Goal: Transaction & Acquisition: Purchase product/service

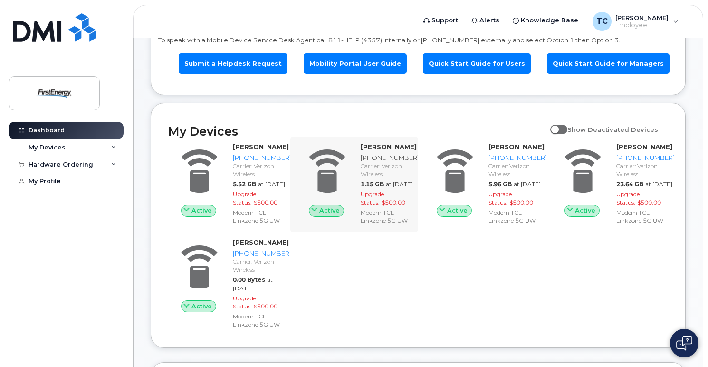
scroll to position [95, 0]
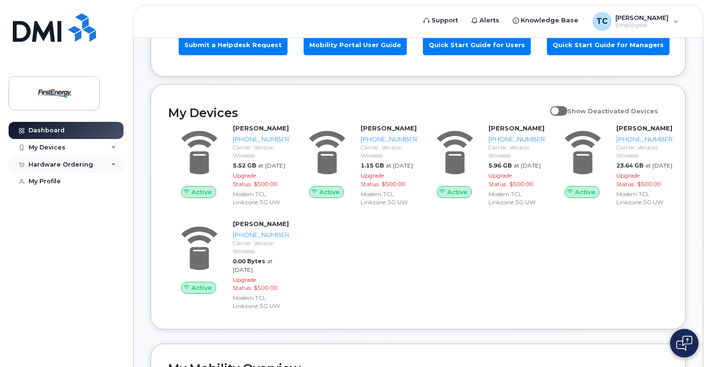
click at [113, 165] on icon at bounding box center [113, 164] width 5 height 5
click at [51, 200] on div "New Order" at bounding box center [51, 199] width 36 height 9
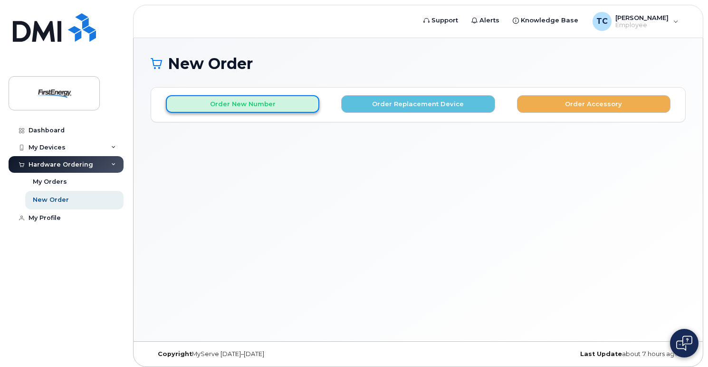
click at [252, 103] on button "Order New Number" at bounding box center [243, 104] width 154 height 18
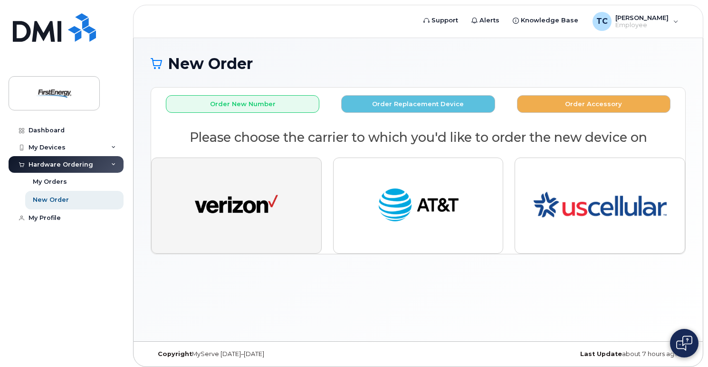
click at [242, 210] on img "button" at bounding box center [236, 205] width 83 height 43
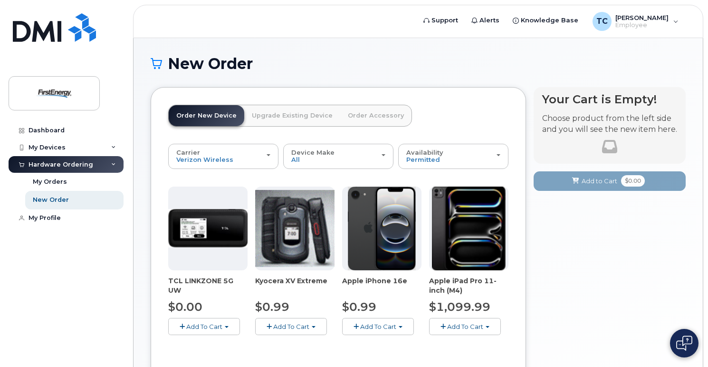
click at [201, 244] on img at bounding box center [207, 228] width 79 height 39
click at [205, 326] on span "Add To Cart" at bounding box center [204, 326] width 36 height 8
click at [213, 343] on link "$0.00 - 2 Year Activation" at bounding box center [218, 344] width 95 height 12
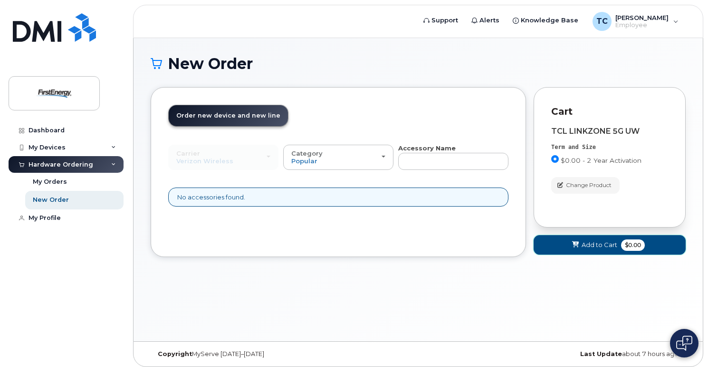
click at [596, 242] on span "Add to Cart" at bounding box center [600, 244] width 36 height 9
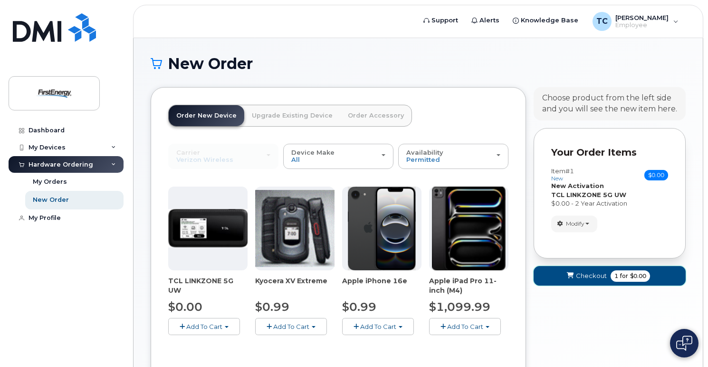
click at [582, 273] on span "Checkout" at bounding box center [591, 275] width 31 height 9
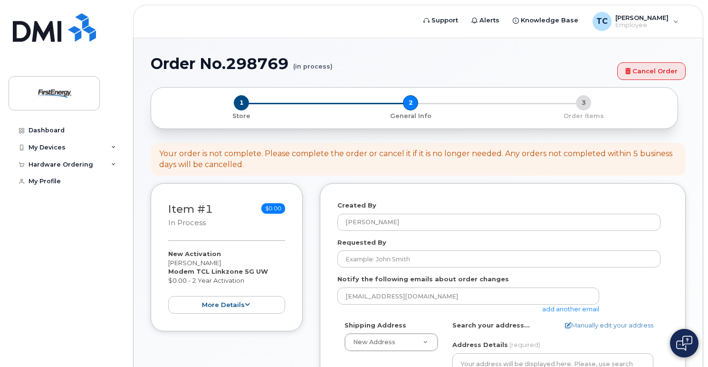
select select
click at [560, 308] on link "add another email" at bounding box center [570, 309] width 57 height 8
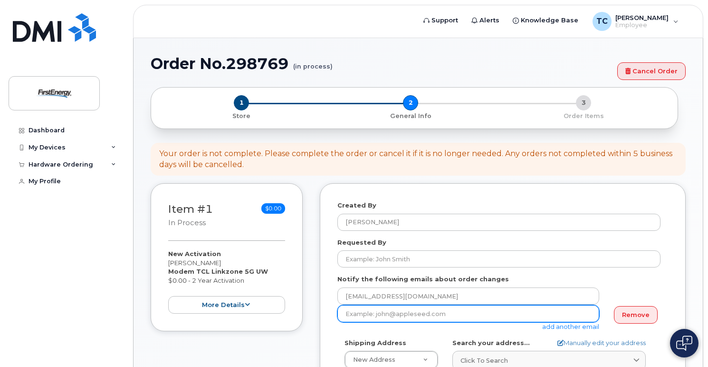
click at [396, 314] on input "email" at bounding box center [469, 313] width 262 height 17
drag, startPoint x: 381, startPoint y: 311, endPoint x: 343, endPoint y: 314, distance: 38.1
click at [343, 314] on input "Nniknejad" at bounding box center [469, 313] width 262 height 17
paste input "iknejad, Nariman (Engineer Entrepreneur Philanthropist) <nniknejad@firstenergyc…"
drag, startPoint x: 489, startPoint y: 311, endPoint x: 323, endPoint y: 311, distance: 165.9
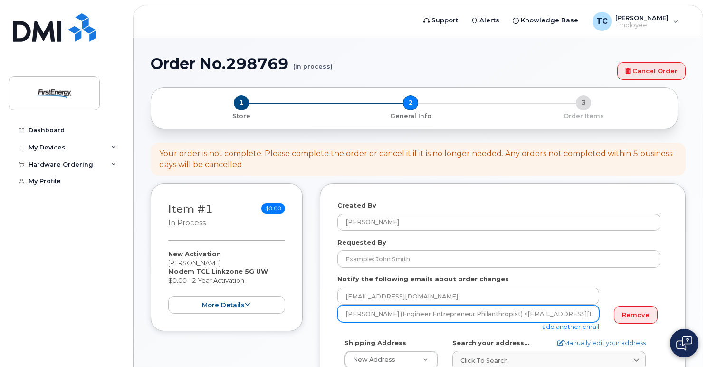
click at [453, 314] on input "nniknejad@firstenergycorp.com>" at bounding box center [469, 313] width 262 height 17
type input "nniknejad@firstenergycorp.com"
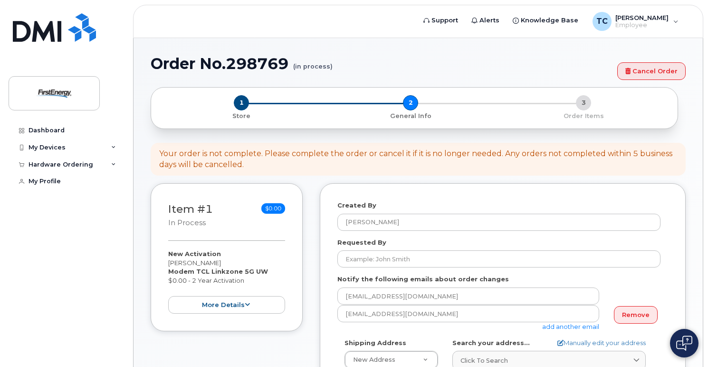
click at [558, 326] on link "add another email" at bounding box center [570, 326] width 57 height 8
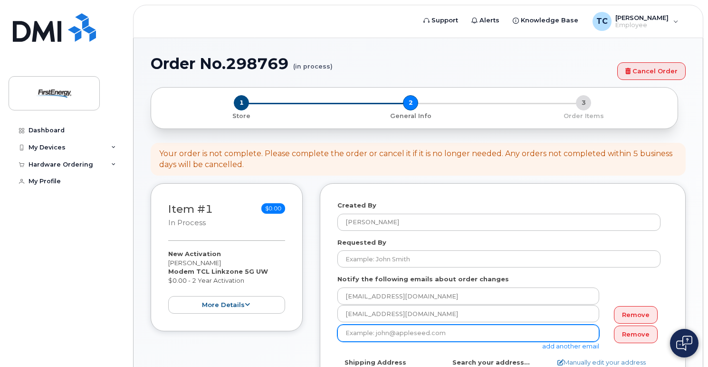
drag, startPoint x: 453, startPoint y: 329, endPoint x: 339, endPoint y: 332, distance: 113.2
click at [339, 332] on input "email" at bounding box center [469, 332] width 262 height 17
paste input "Needy, Aaron T (Chancey, Maxx A) <aneedy@firstenergycorp.com>"
drag, startPoint x: 454, startPoint y: 330, endPoint x: 323, endPoint y: 330, distance: 130.7
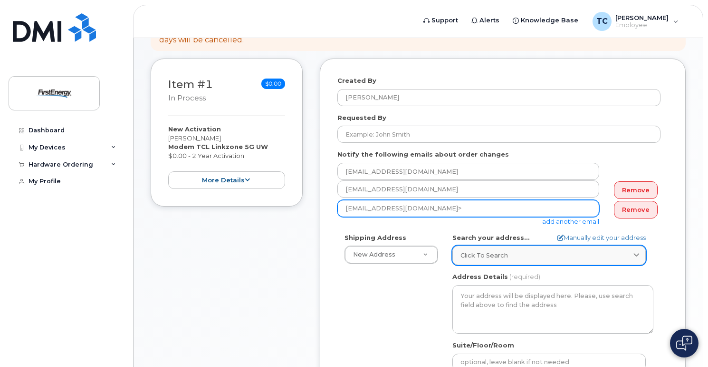
scroll to position [143, 0]
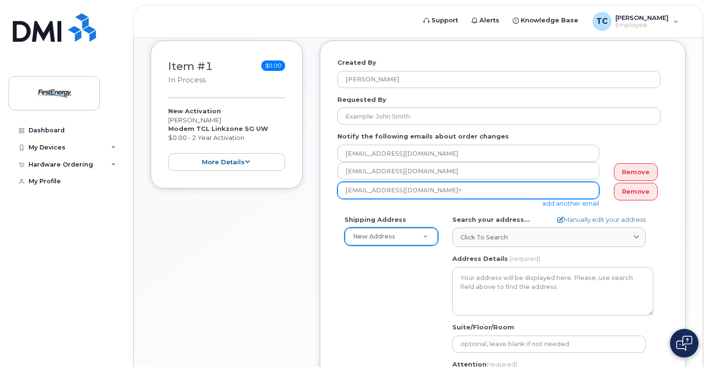
type input "aneedy@firstenergycorp.com>"
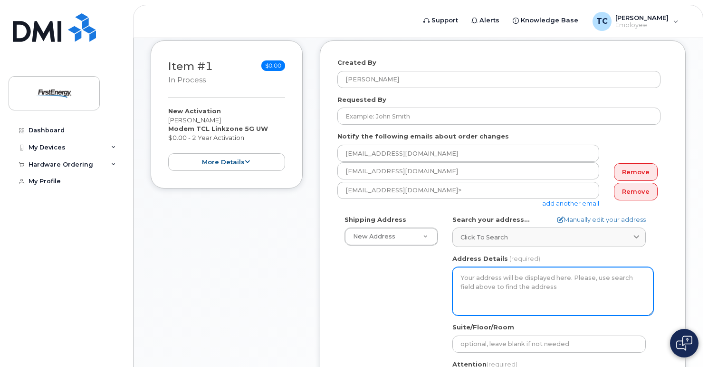
click at [467, 278] on textarea "Address Details" at bounding box center [553, 291] width 201 height 48
click at [461, 275] on textarea "Address Details" at bounding box center [553, 291] width 201 height 48
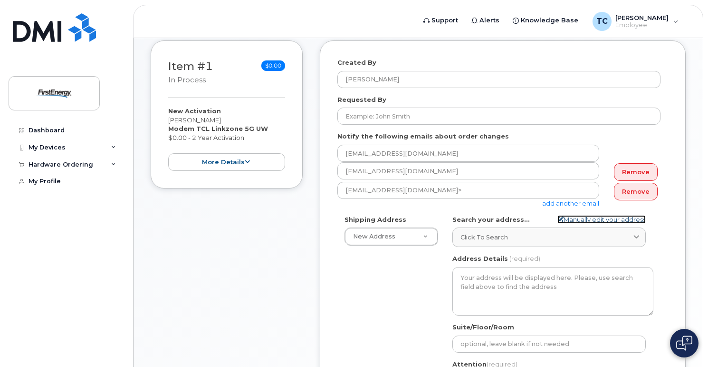
click at [598, 218] on link "Manually edit your address" at bounding box center [602, 219] width 88 height 9
select select
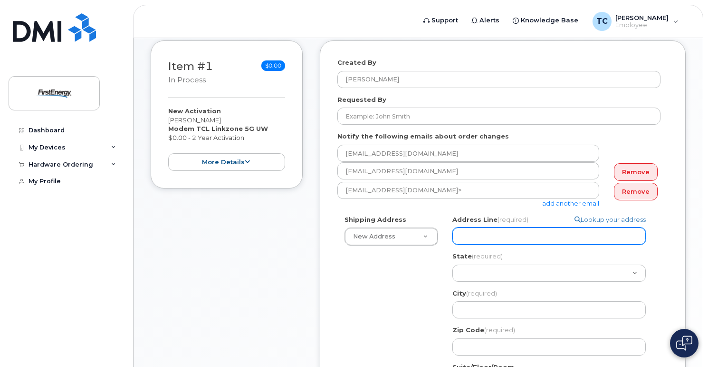
click at [476, 234] on input "Address Line (required)" at bounding box center [549, 235] width 193 height 17
click at [477, 234] on input "Address Line (required)" at bounding box center [549, 235] width 193 height 17
paste input "21729 Brink Meadow Ln"
select select
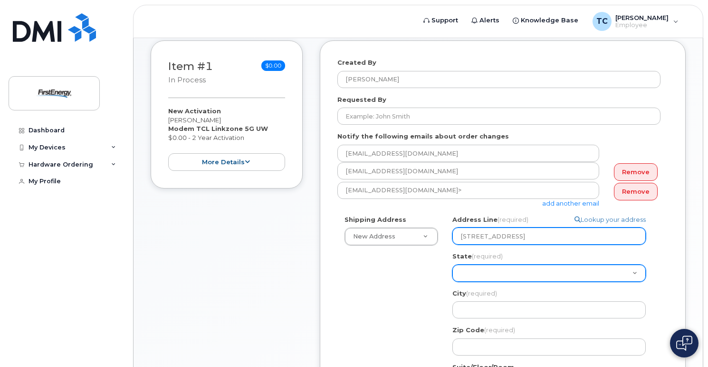
type input "21729 Brink Meadow Ln"
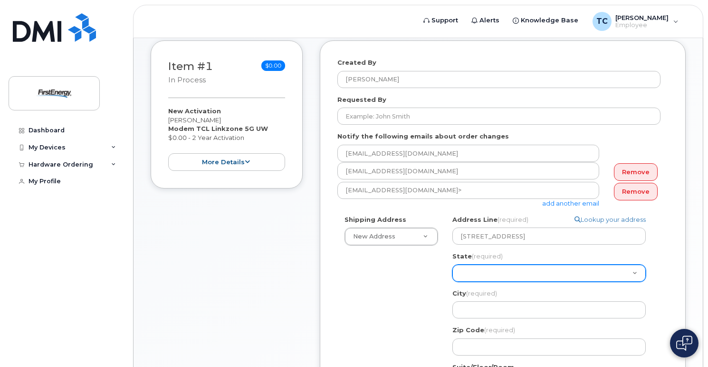
click at [475, 270] on select "Alabama Alaska American Samoa Arizona Arkansas California Colorado Connecticut …" at bounding box center [549, 272] width 193 height 17
select select "MD"
click at [453, 264] on select "Alabama Alaska American Samoa Arizona Arkansas California Colorado Connecticut …" at bounding box center [549, 272] width 193 height 17
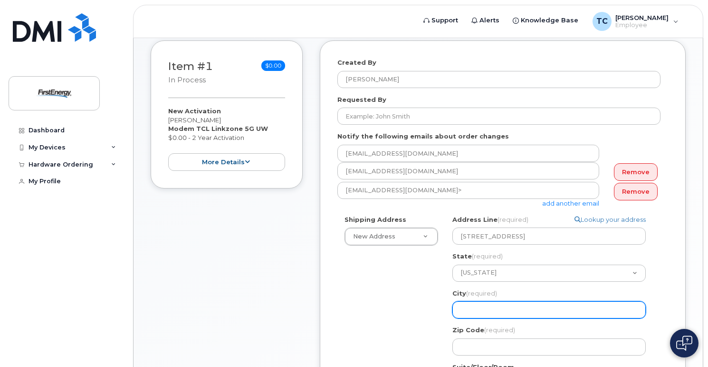
click at [468, 309] on input "City (required)" at bounding box center [549, 309] width 193 height 17
select select
type input "G"
select select
type input "Ge"
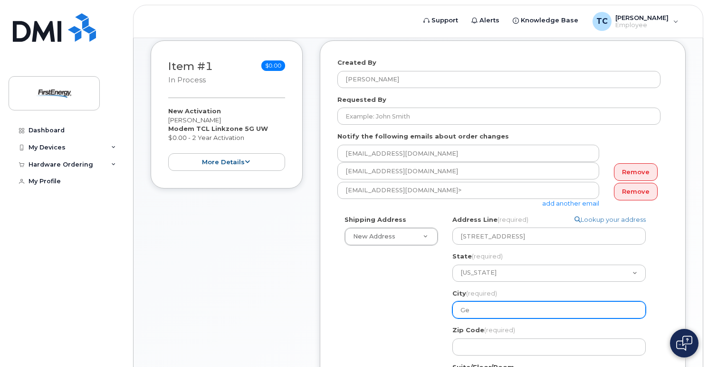
select select
type input "Ger"
select select
type input "Germ"
select select
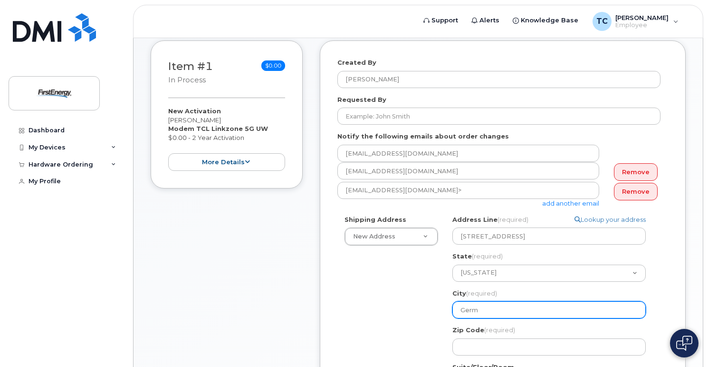
type input "Germa"
select select
type input "German"
select select
type input "Germant"
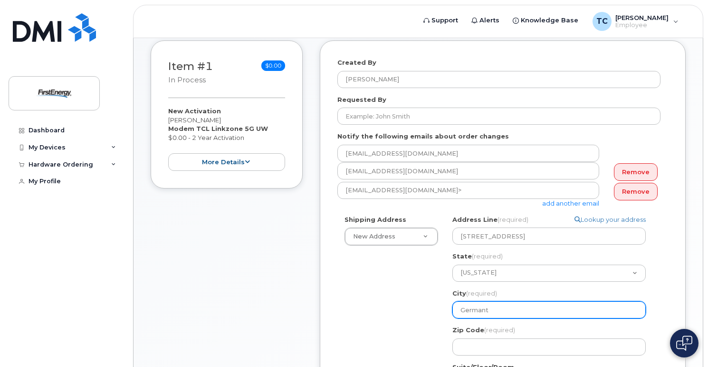
select select
type input "Germantw"
select select
type input "Germant"
select select
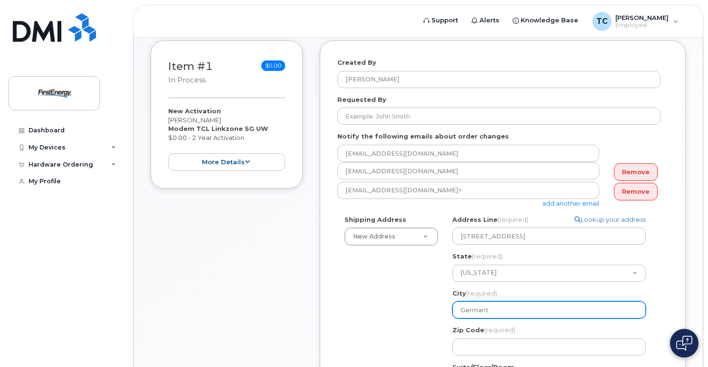
type input "Germanto"
select select
type input "Germantow"
select select
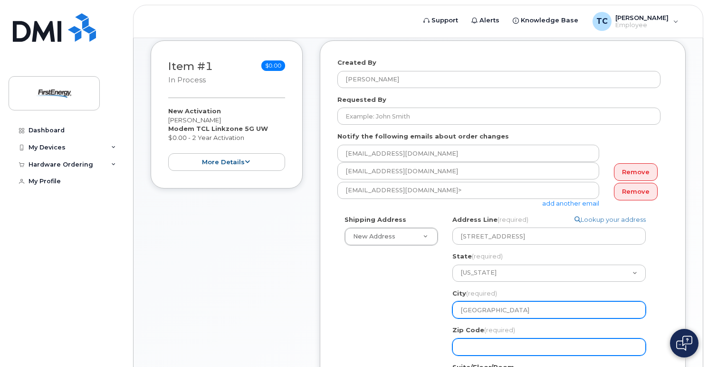
type input "Germantown"
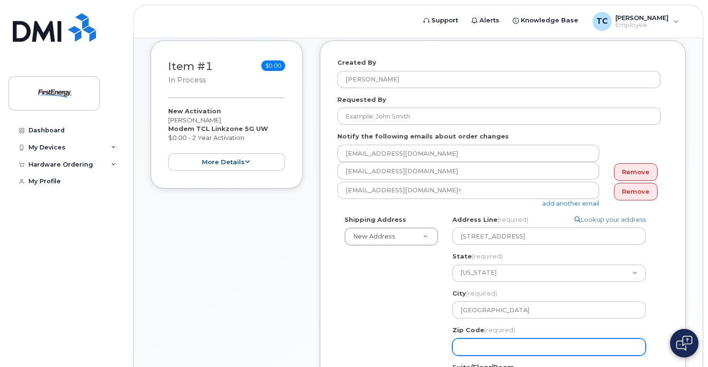
click at [495, 350] on input "Zip Code (required)" at bounding box center [549, 346] width 193 height 17
select select
type input "2"
select select
type input "20"
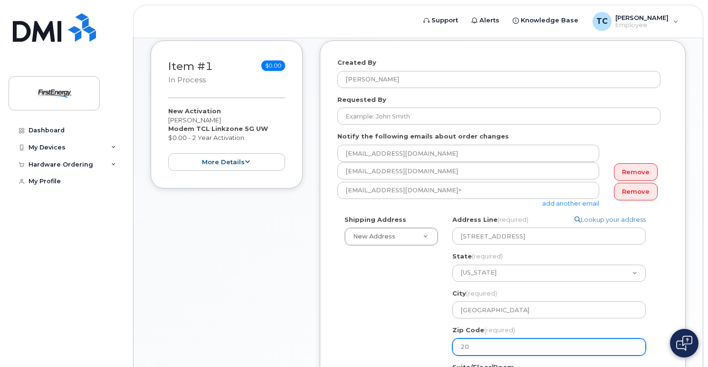
select select
type input "208"
select select
type input "2087"
select select
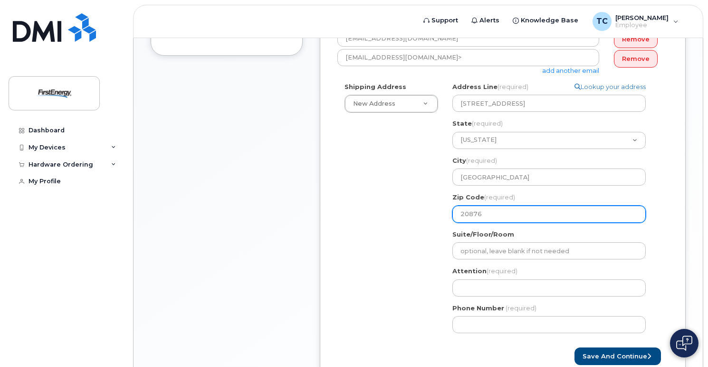
scroll to position [285, 0]
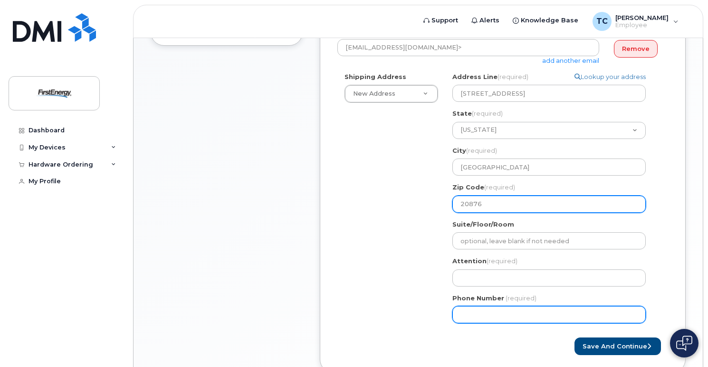
type input "20876"
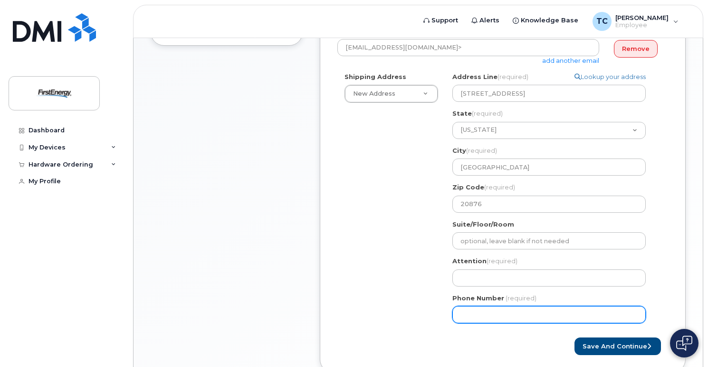
click at [460, 313] on input "Phone Number" at bounding box center [549, 314] width 193 height 17
click at [483, 314] on input "Phone Number" at bounding box center [549, 314] width 193 height 17
type input "417"
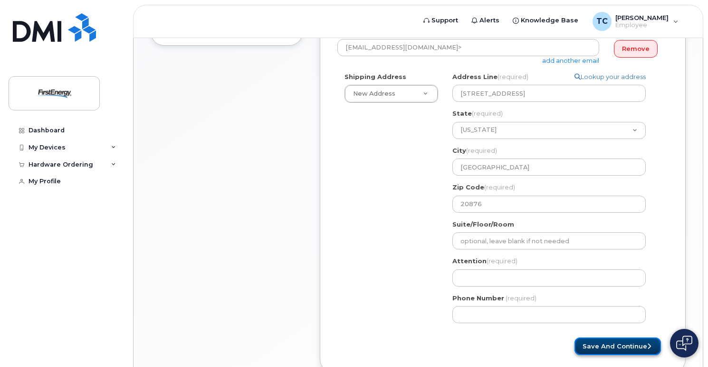
click at [621, 345] on button "Save and Continue" at bounding box center [618, 346] width 87 height 18
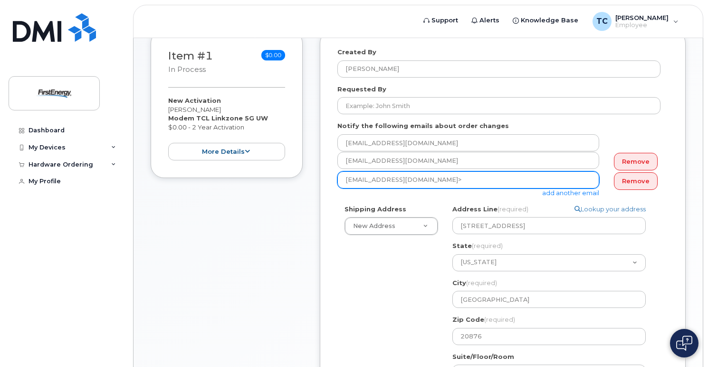
scroll to position [143, 0]
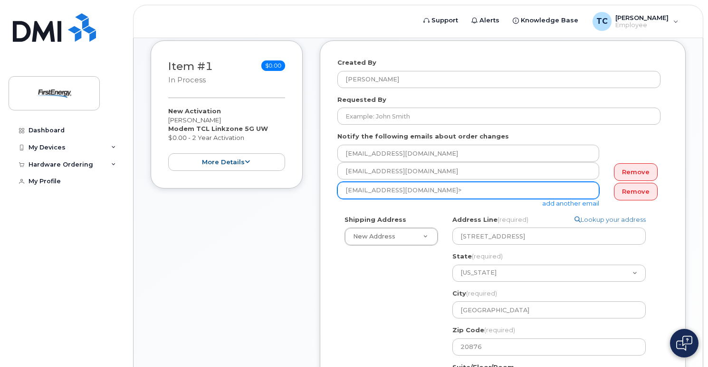
drag, startPoint x: 440, startPoint y: 190, endPoint x: 440, endPoint y: 195, distance: 5.7
click at [440, 190] on input "aneedy@firstenergycorp.com>" at bounding box center [469, 190] width 262 height 17
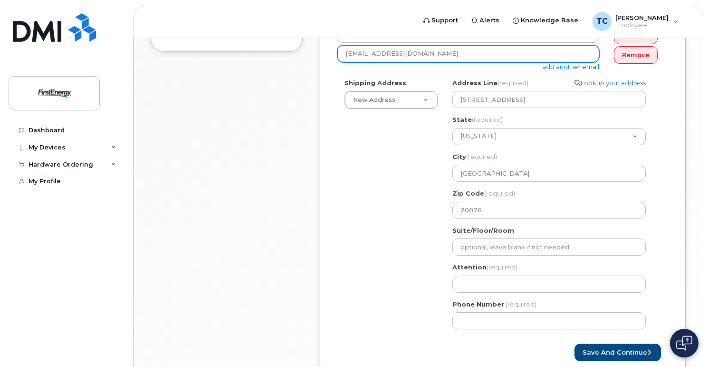
scroll to position [333, 0]
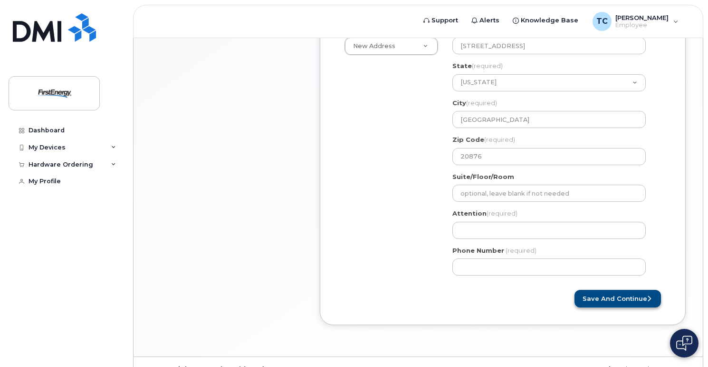
type input "[EMAIL_ADDRESS][DOMAIN_NAME]"
click at [593, 296] on button "Save and Continue" at bounding box center [618, 299] width 87 height 18
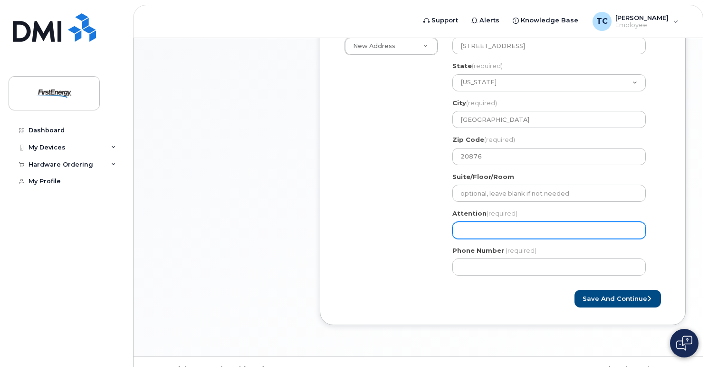
select select
type input "N"
select select
type input "Na"
select select
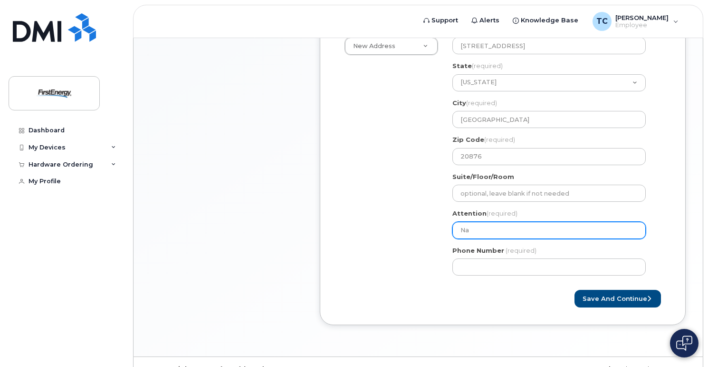
type input "Nar"
select select
type input "Nari"
select select
type input "Narim"
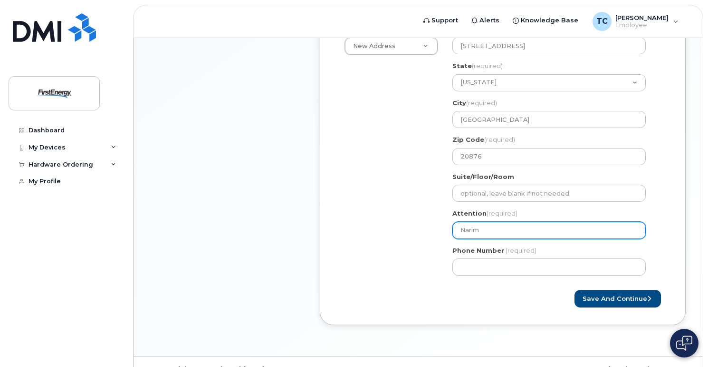
select select
type input "Narima"
select select
type input "Nariman M"
select select
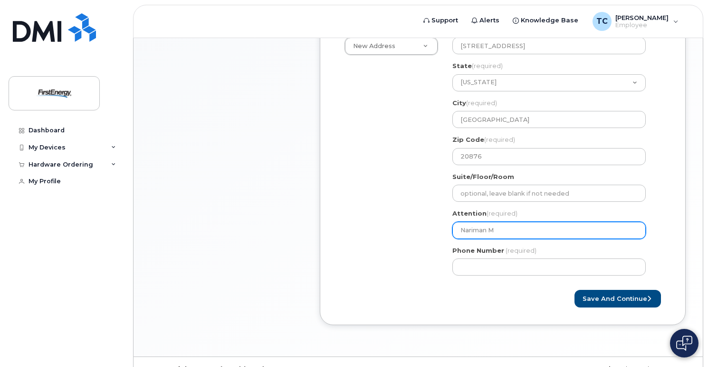
type input "Nariman MN"
select select
type input "Nariman M"
select select
type input "Nariman"
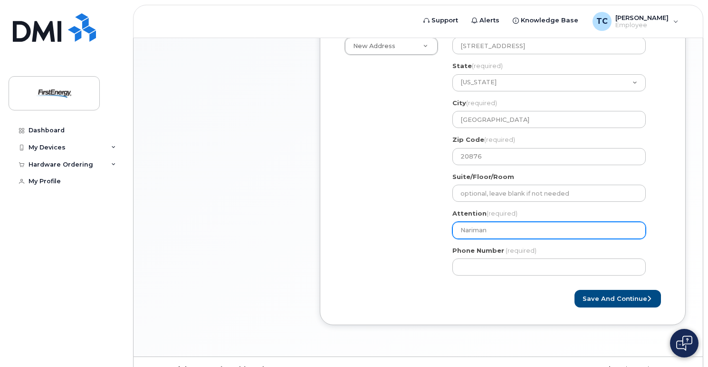
select select
type input "Nariman N"
select select
type input "Nariman Ni"
select select
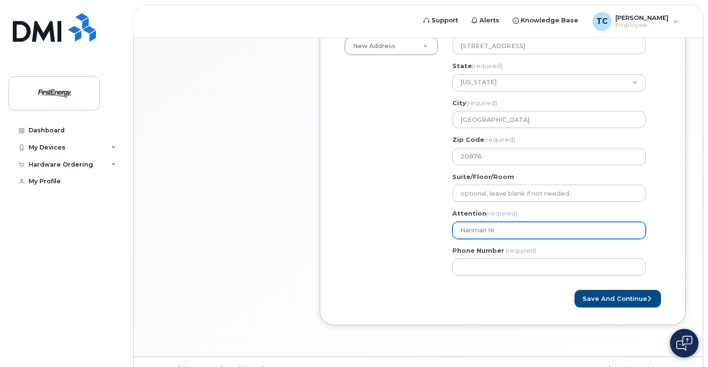
type input "Nariman Nik"
select select
type input "Nariman Nikn"
select select
type input "Nariman Nikne"
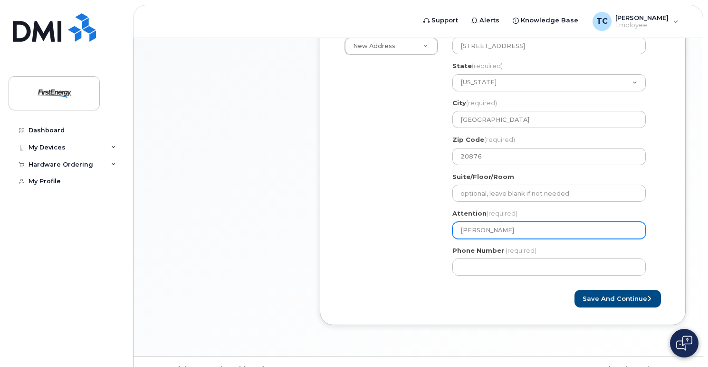
select select
type input "Nariman Niknej"
select select
type input "Nariman Nikneja"
select select
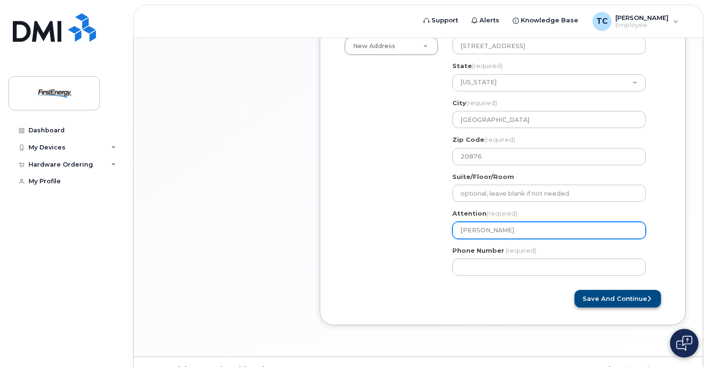
type input "[PERSON_NAME]"
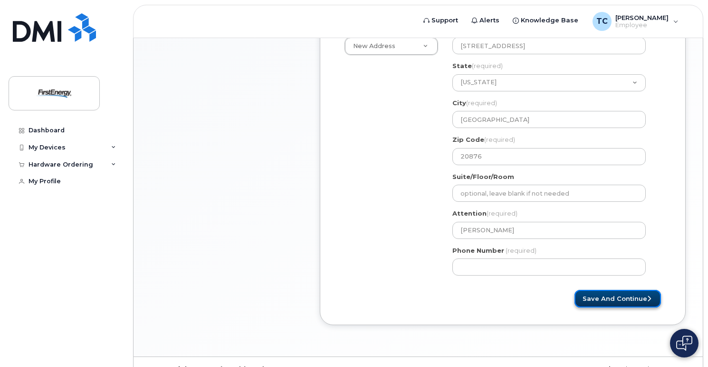
click at [605, 301] on button "Save and Continue" at bounding box center [618, 299] width 87 height 18
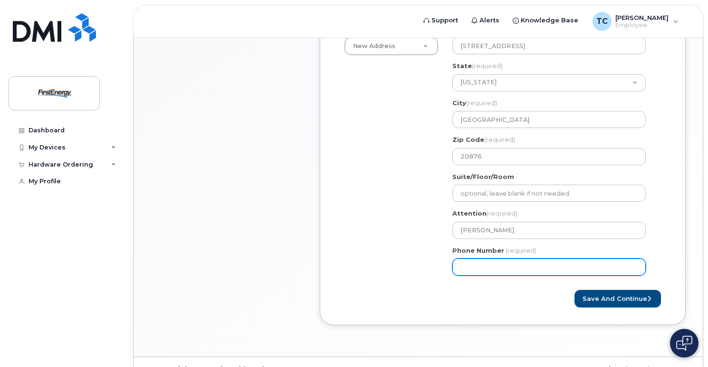
drag, startPoint x: 511, startPoint y: 263, endPoint x: 431, endPoint y: 271, distance: 79.7
click at [431, 271] on div "Shipping Address New Address New Address 4111 Hudson Dr 4476 E Muggy Rd 1157 Th…" at bounding box center [499, 154] width 323 height 258
type input "417876115"
select select
type input "4178761153"
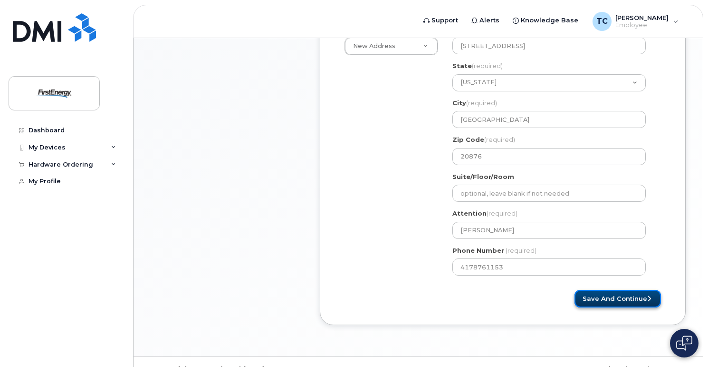
click at [606, 294] on button "Save and Continue" at bounding box center [618, 299] width 87 height 18
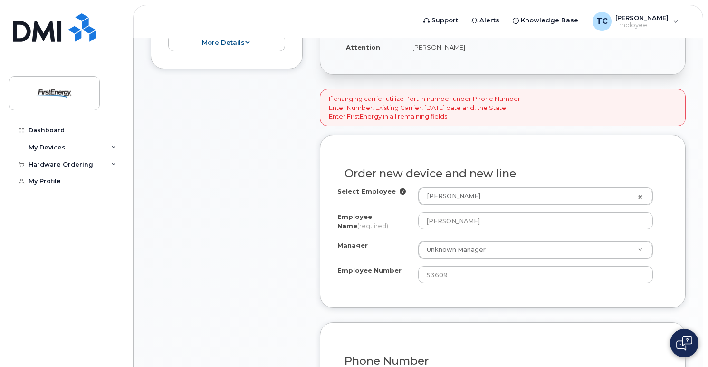
scroll to position [285, 0]
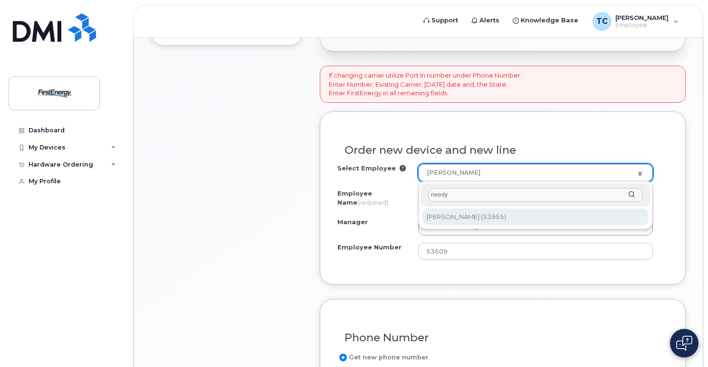
type input "needy"
type input "2080649"
type input "[PERSON_NAME]"
type input "53955"
type input "[STREET_ADDRESS][PERSON_NAME]"
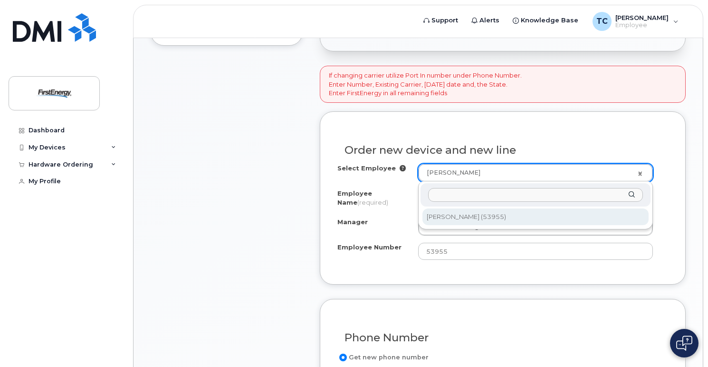
select select "2077986"
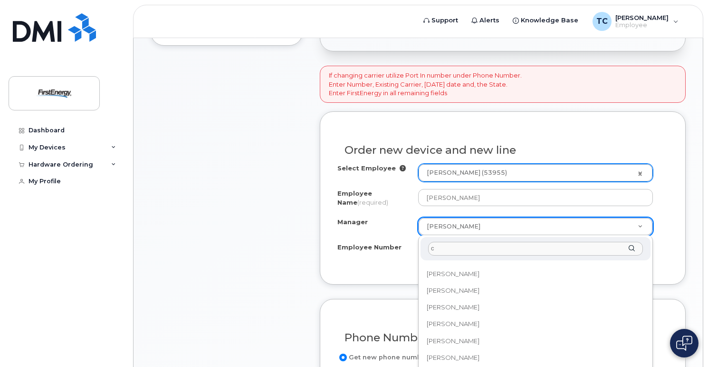
scroll to position [0, 0]
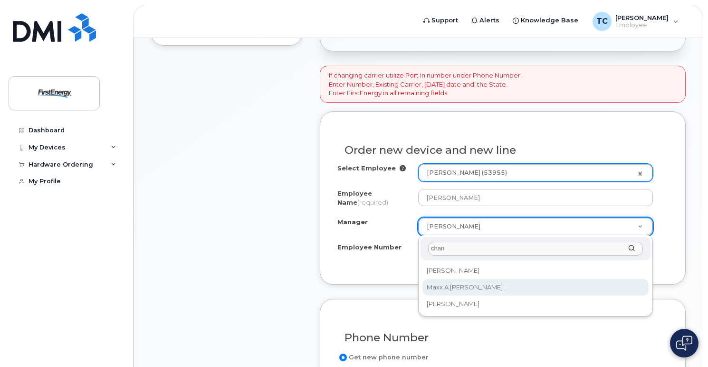
type input "chan"
select select "2079307"
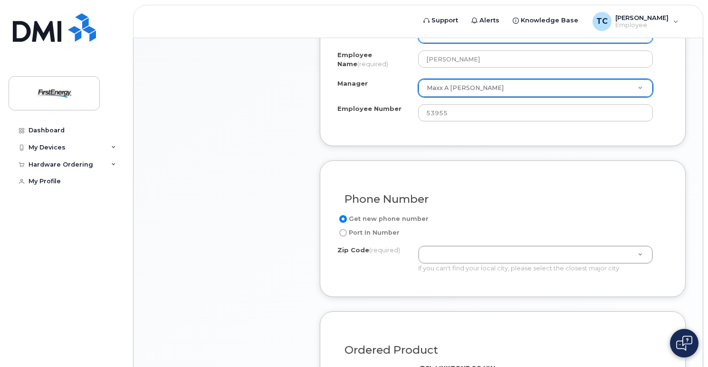
scroll to position [428, 0]
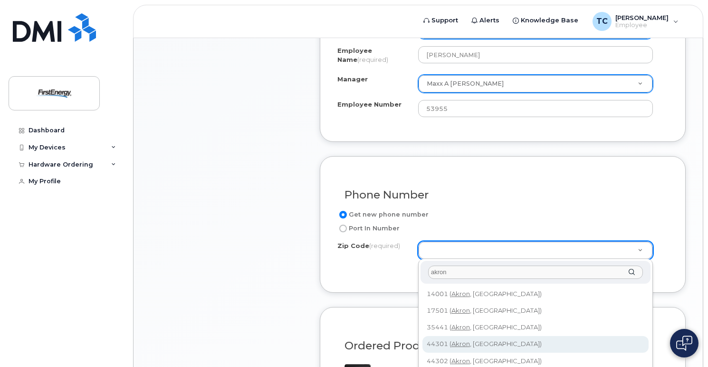
type input "akron"
type input "44301 (Akron, OH)"
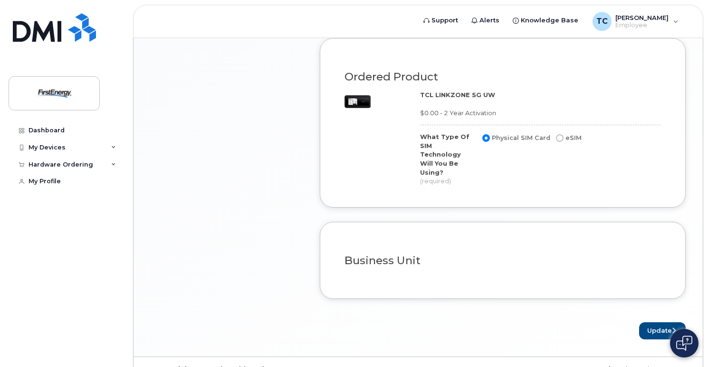
scroll to position [708, 0]
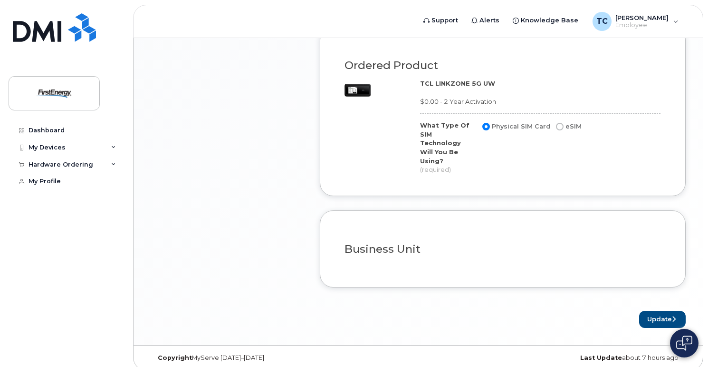
click at [397, 243] on h3 "Business Unit" at bounding box center [503, 249] width 317 height 12
click at [539, 232] on div "Business Unit" at bounding box center [503, 245] width 331 height 35
click at [660, 310] on button "Update" at bounding box center [662, 319] width 47 height 18
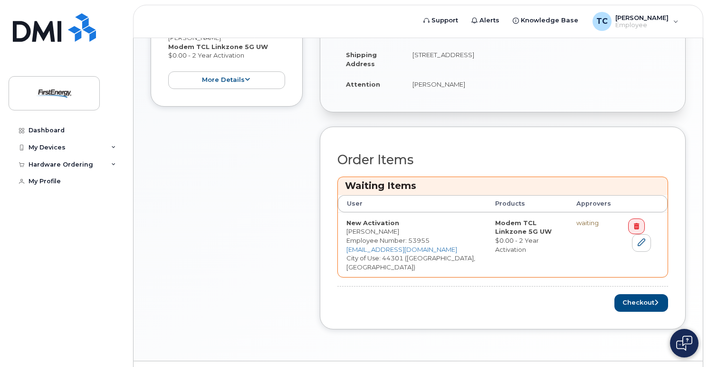
scroll to position [280, 0]
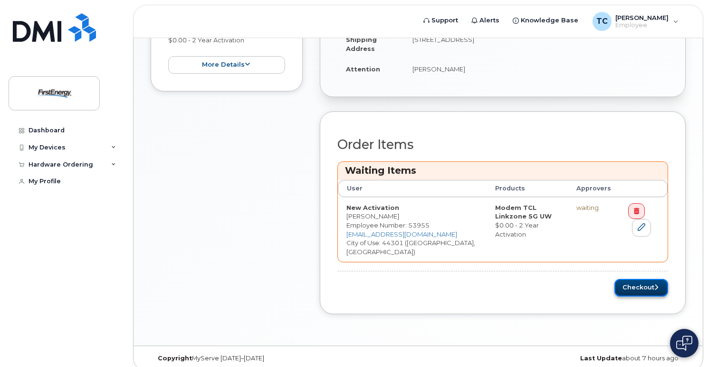
click at [629, 279] on button "Checkout" at bounding box center [642, 288] width 54 height 18
